Goal: Task Accomplishment & Management: Manage account settings

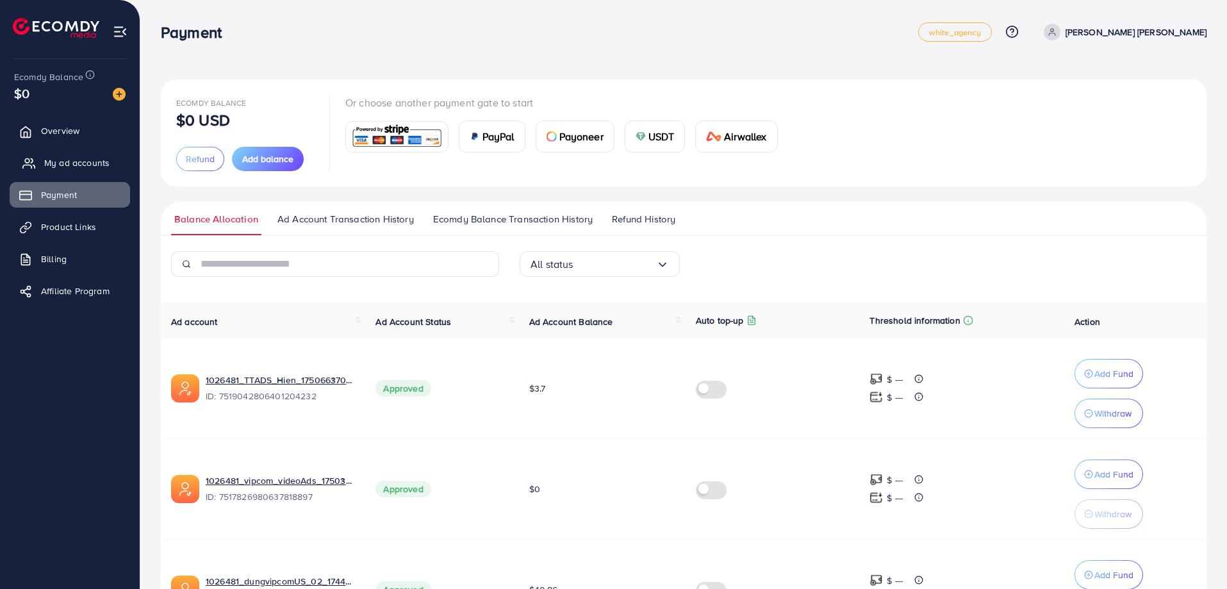
scroll to position [306, 0]
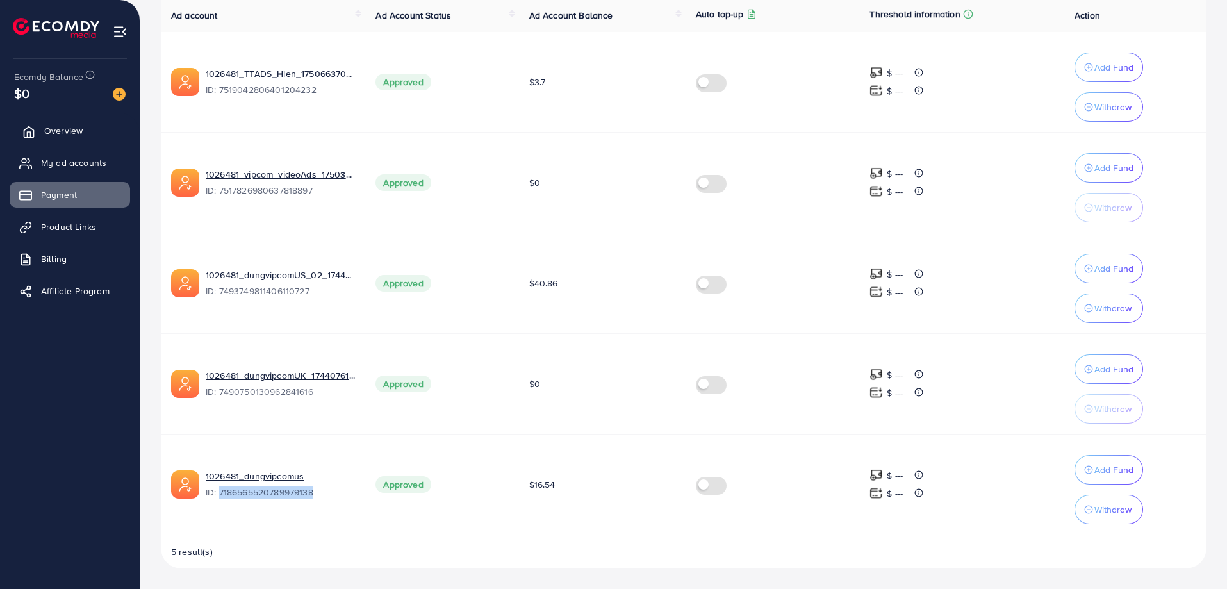
click at [70, 135] on span "Overview" at bounding box center [63, 130] width 38 height 13
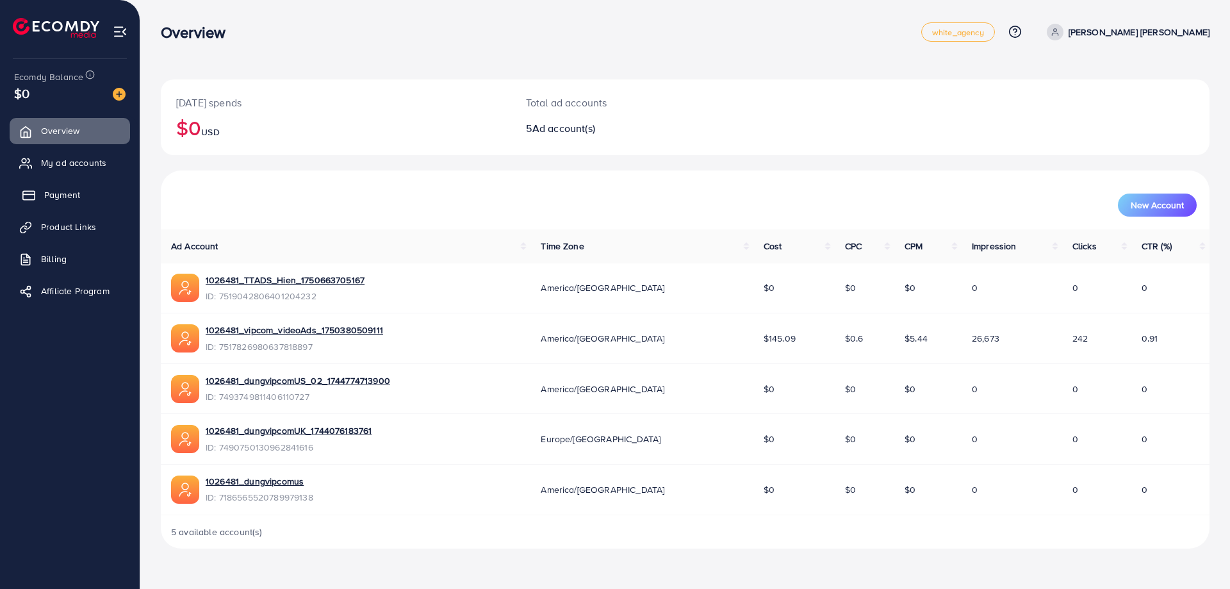
click at [68, 193] on span "Payment" at bounding box center [62, 194] width 36 height 13
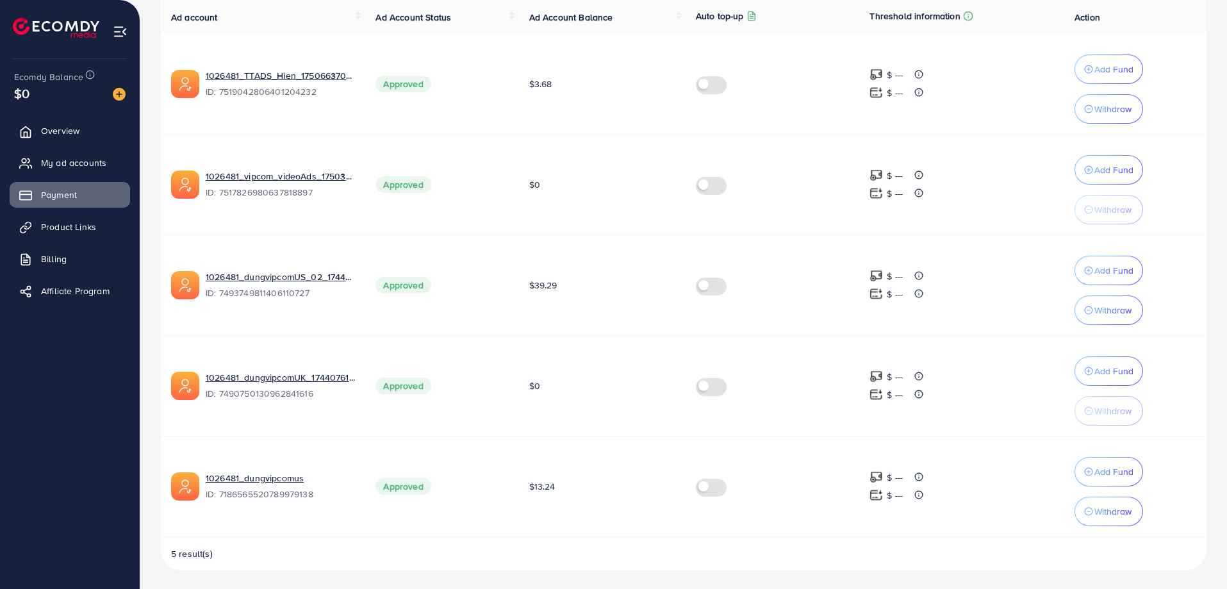
scroll to position [306, 0]
click at [70, 129] on span "Overview" at bounding box center [63, 130] width 38 height 13
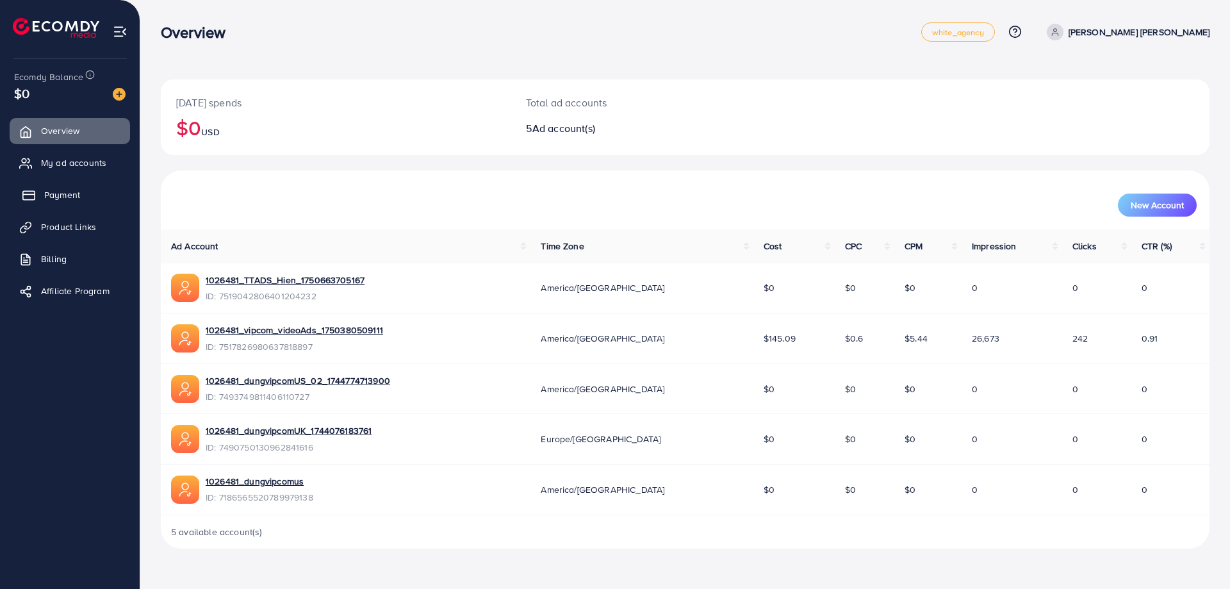
click at [66, 192] on span "Payment" at bounding box center [62, 194] width 36 height 13
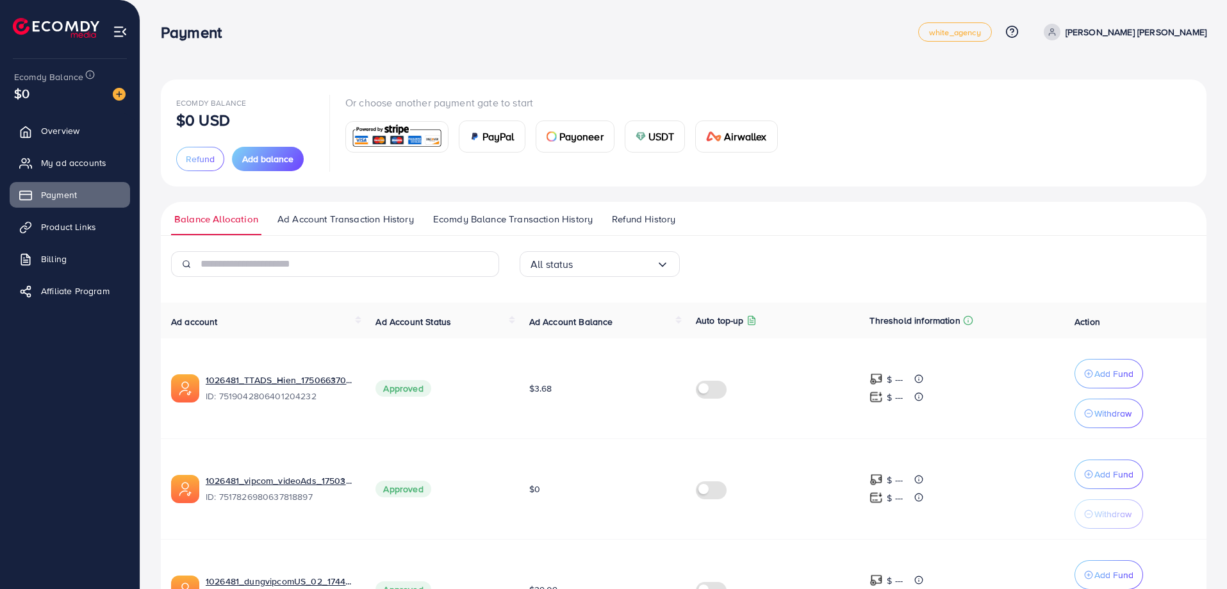
click at [792, 54] on nav "Payment white_agency Help Center Contact Support Plans and Pricing Term and pol…" at bounding box center [683, 31] width 1045 height 45
drag, startPoint x: 655, startPoint y: 35, endPoint x: 552, endPoint y: 4, distance: 108.2
click at [655, 35] on div "Payment" at bounding box center [539, 32] width 757 height 19
click at [45, 126] on span "Overview" at bounding box center [63, 130] width 38 height 13
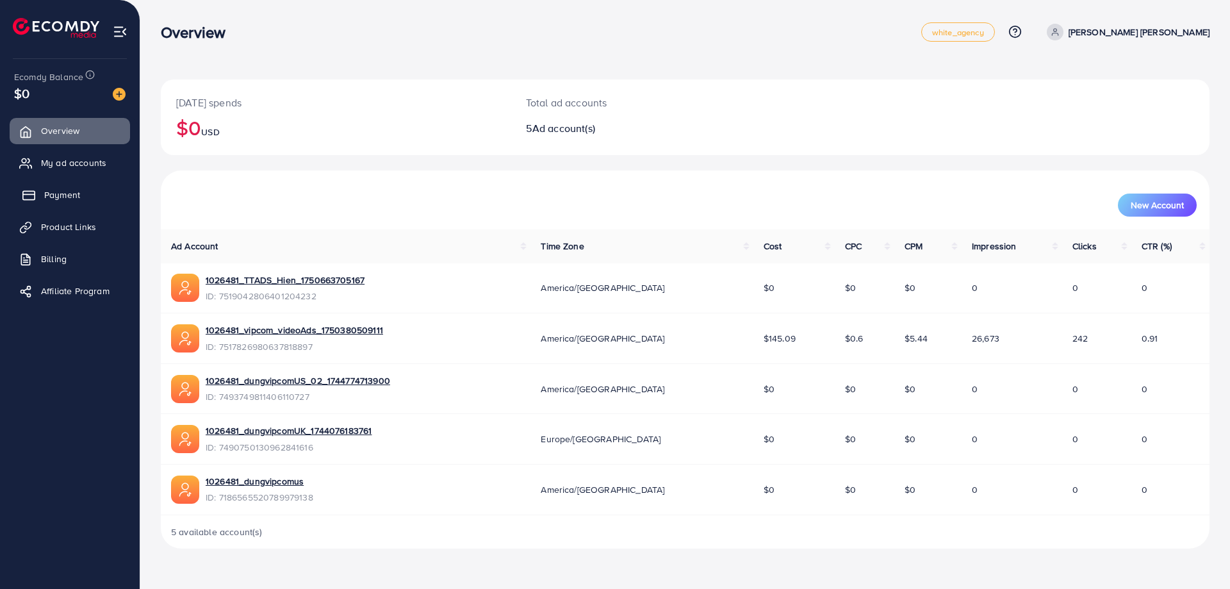
click at [71, 193] on span "Payment" at bounding box center [62, 194] width 36 height 13
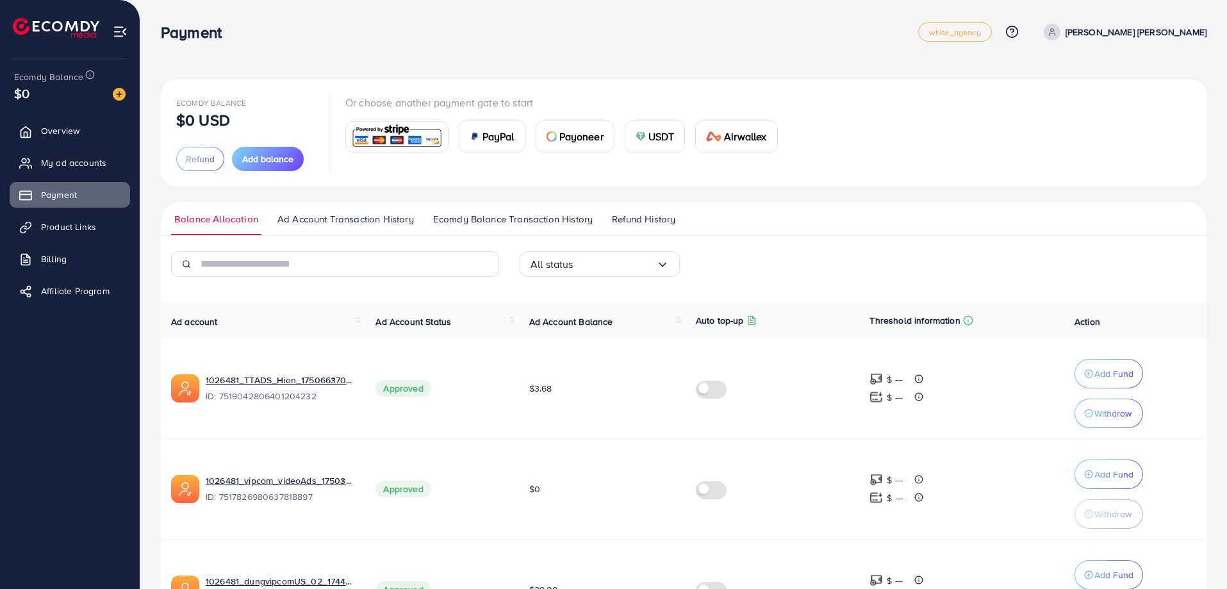
click at [742, 57] on div "Ecomdy Balance $0 USD Refund Add balance Or choose another payment gate to star…" at bounding box center [683, 447] width 1086 height 895
click at [837, 70] on div "Ecomdy Balance $0 USD Refund Add balance Or choose another payment gate to star…" at bounding box center [683, 447] width 1086 height 895
click at [680, 72] on div "Ecomdy Balance $0 USD Refund Add balance Or choose another payment gate to star…" at bounding box center [683, 447] width 1086 height 895
